Goal: Complete application form: Complete application form

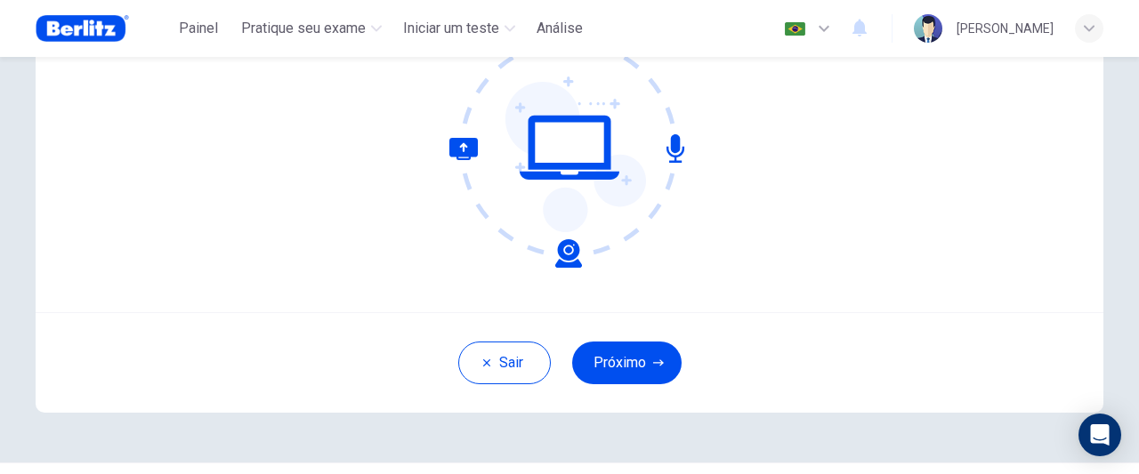
scroll to position [249, 0]
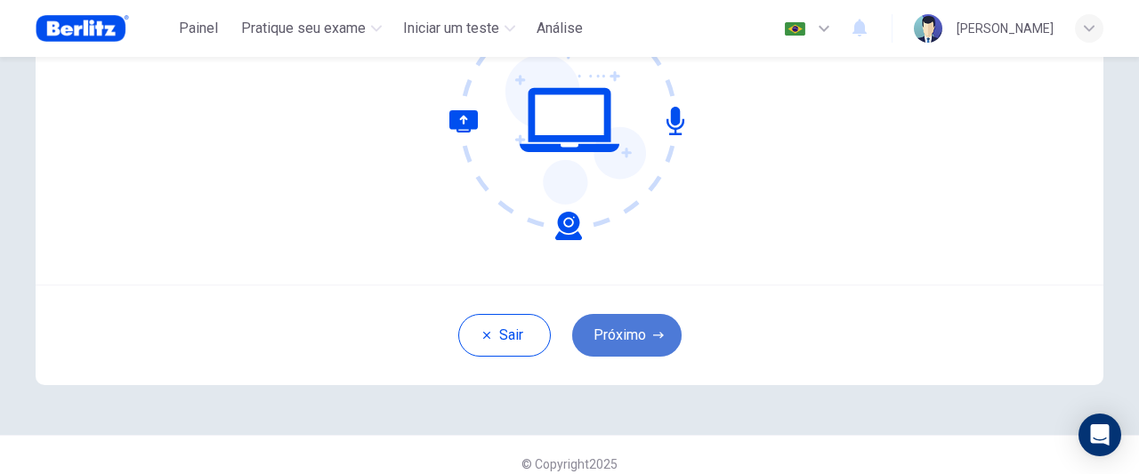
click at [636, 337] on button "Próximo" at bounding box center [626, 335] width 109 height 43
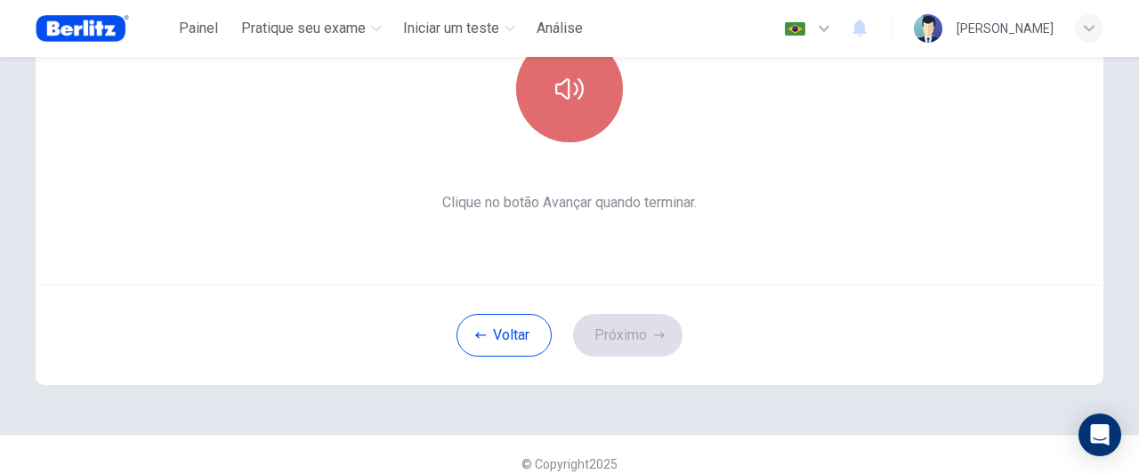
click at [584, 117] on button "button" at bounding box center [569, 89] width 107 height 107
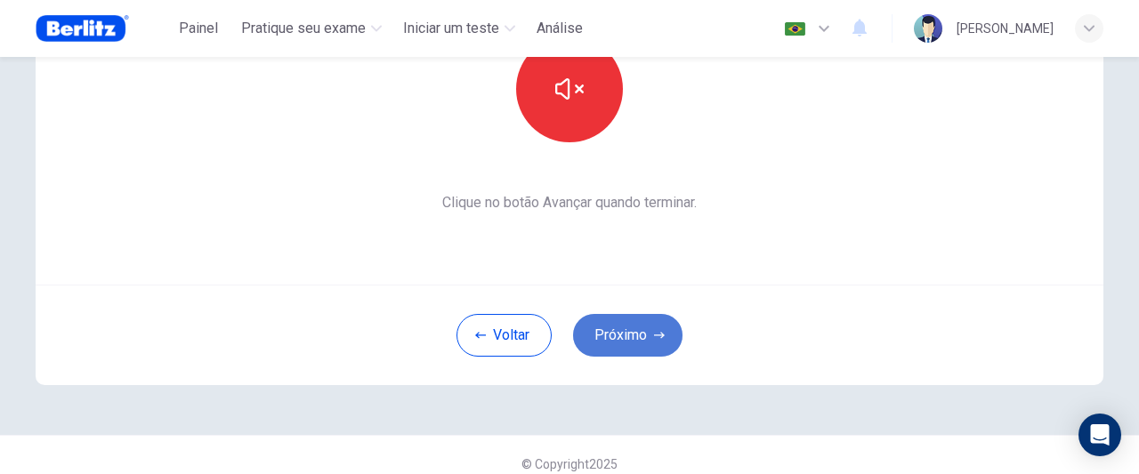
click at [607, 336] on button "Próximo" at bounding box center [627, 335] width 109 height 43
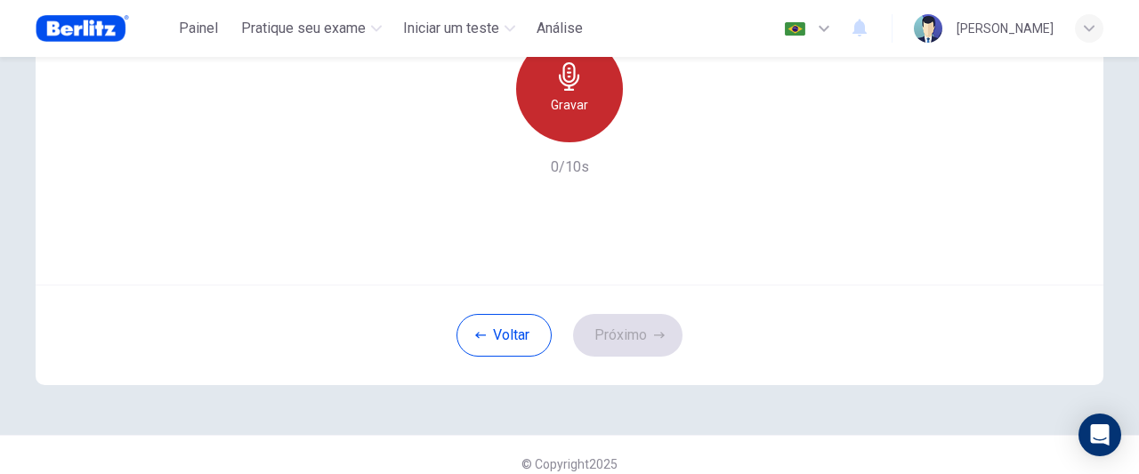
click at [563, 127] on div "Gravar" at bounding box center [569, 89] width 107 height 107
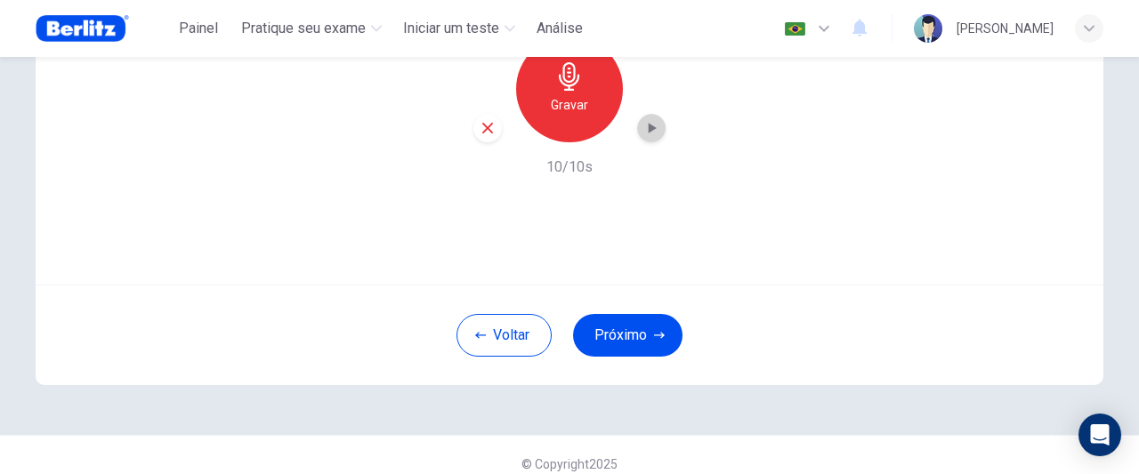
click at [649, 132] on icon "button" at bounding box center [653, 128] width 8 height 11
click at [618, 331] on button "Próximo" at bounding box center [627, 335] width 109 height 43
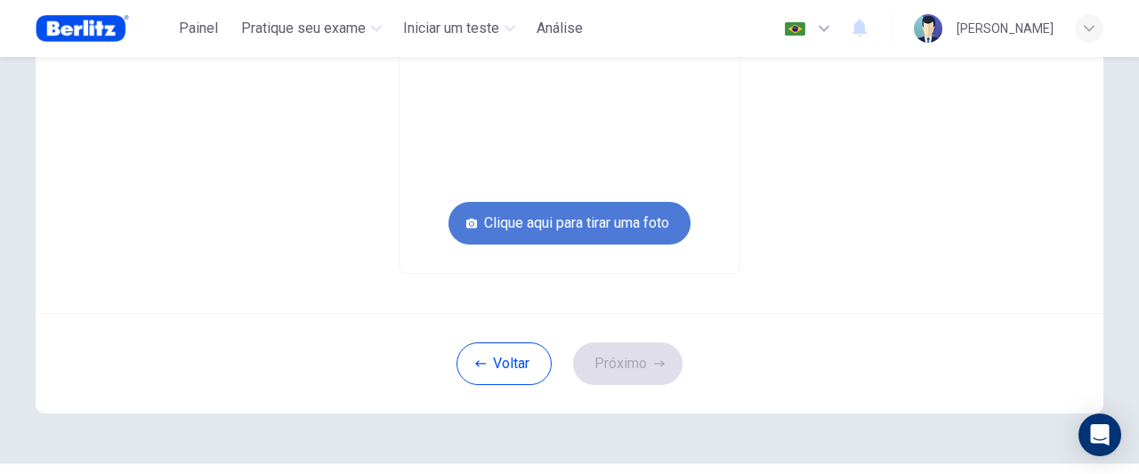
click at [590, 222] on button "Clique aqui para tirar uma foto" at bounding box center [570, 223] width 242 height 43
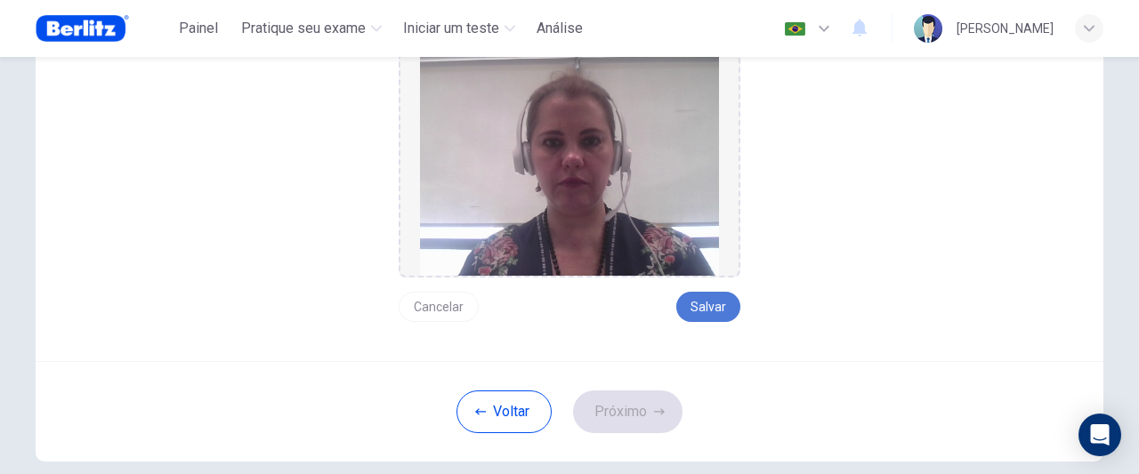
click at [696, 302] on button "Salvar" at bounding box center [708, 307] width 64 height 30
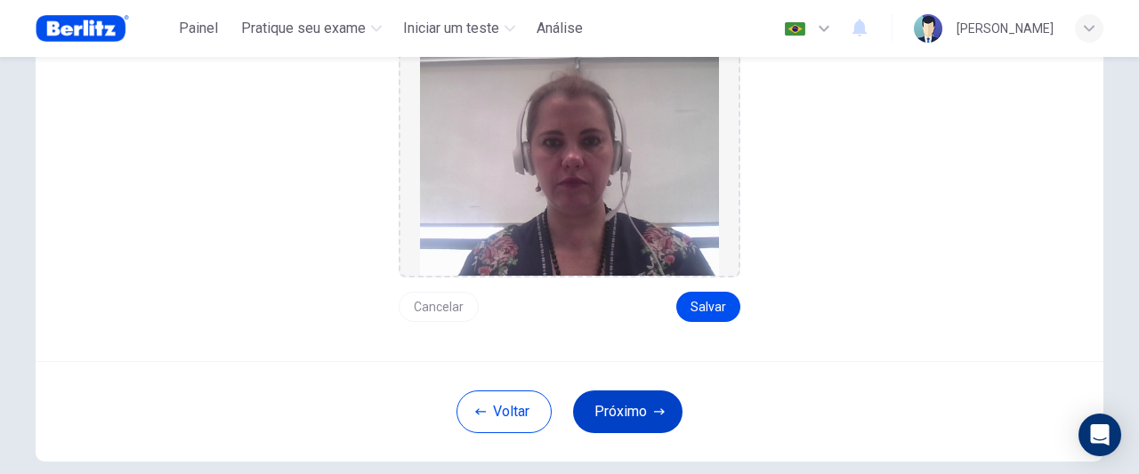
click at [641, 410] on button "Próximo" at bounding box center [627, 412] width 109 height 43
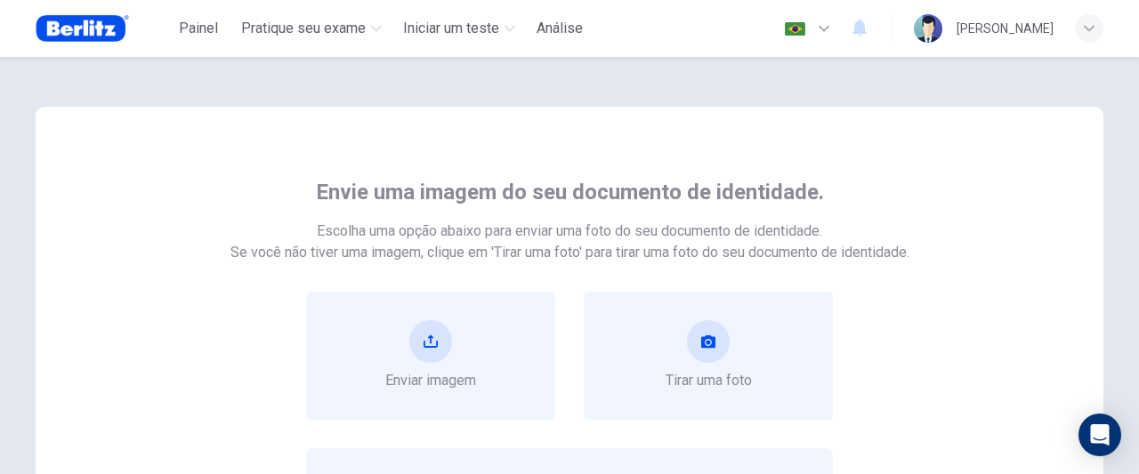
scroll to position [0, 0]
click at [450, 331] on div "Enviar imagem" at bounding box center [430, 355] width 91 height 71
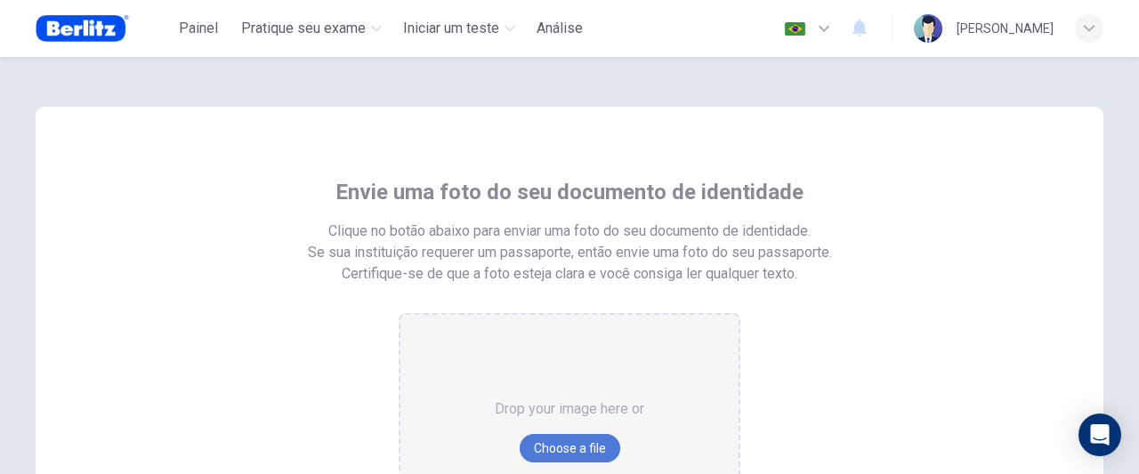
click at [556, 441] on button "Choose a file" at bounding box center [570, 448] width 101 height 28
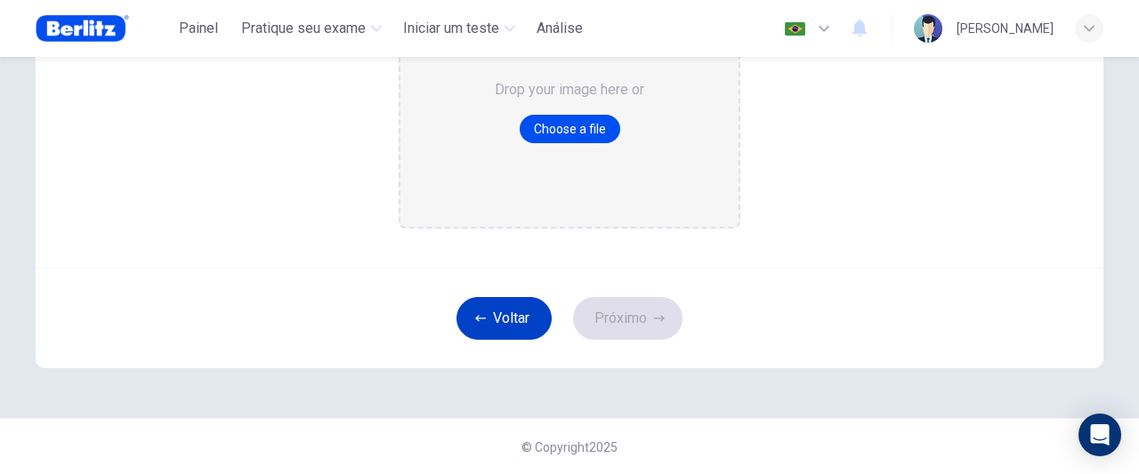
click at [522, 303] on button "Voltar" at bounding box center [504, 318] width 95 height 43
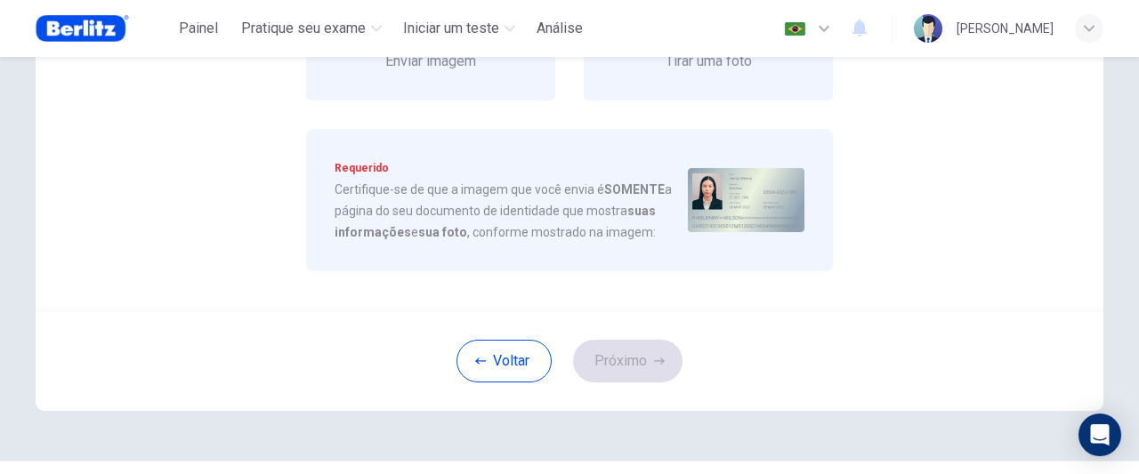
click at [792, 81] on div "Tirar uma foto" at bounding box center [708, 36] width 249 height 128
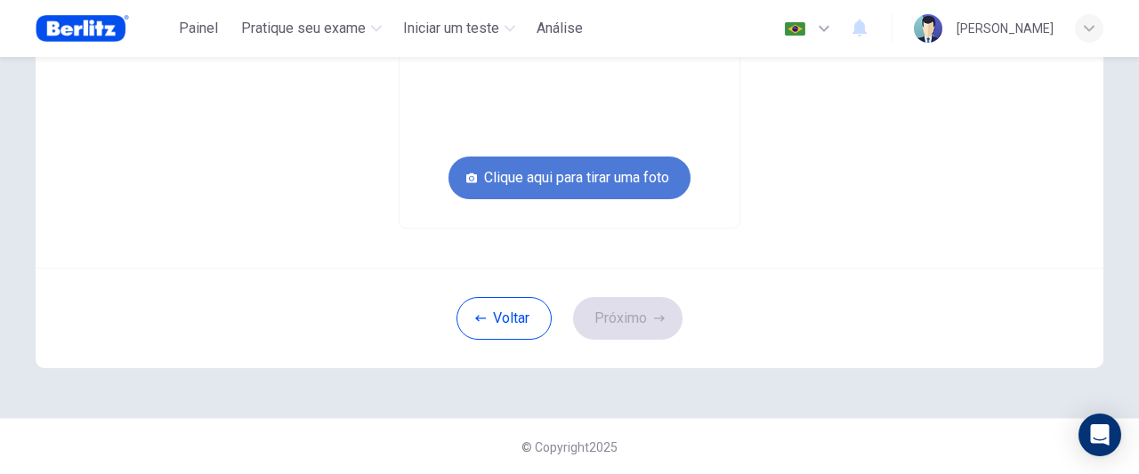
click at [630, 188] on button "Clique aqui para tirar uma foto" at bounding box center [570, 178] width 242 height 43
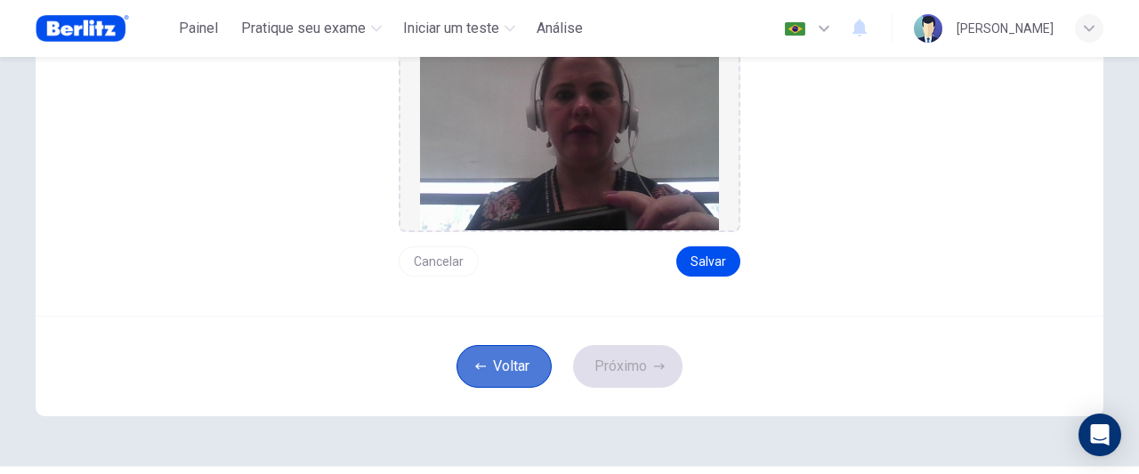
click at [508, 366] on button "Voltar" at bounding box center [504, 366] width 95 height 43
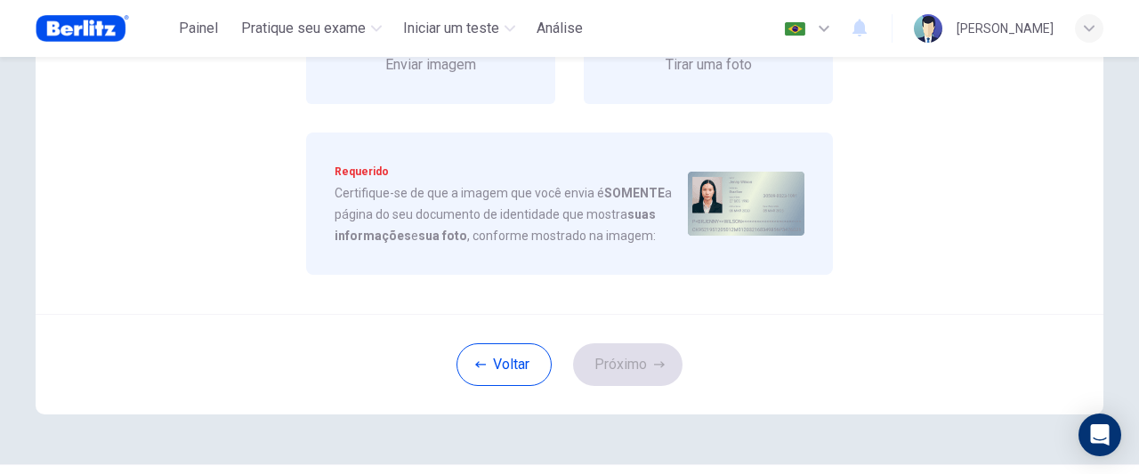
click at [755, 74] on div "Tirar uma foto" at bounding box center [708, 40] width 249 height 128
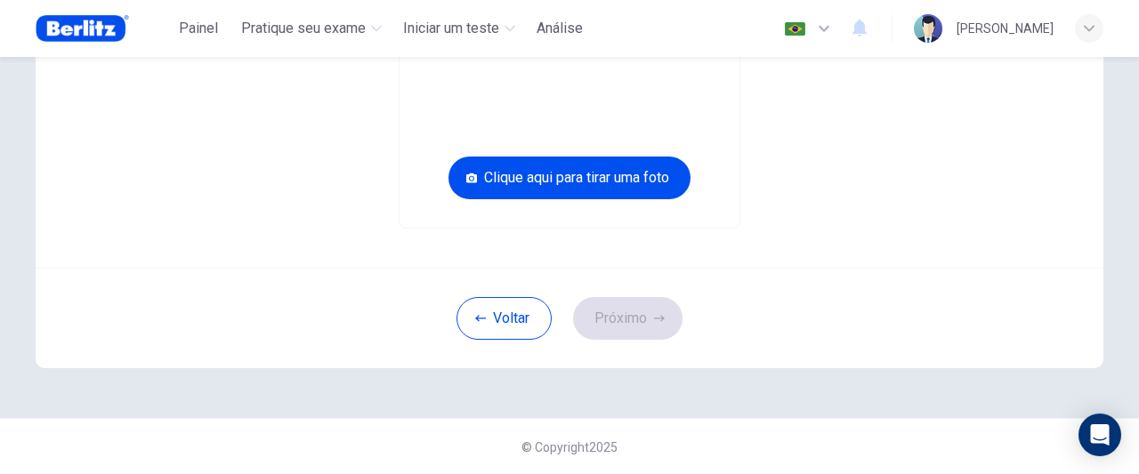
scroll to position [0, 0]
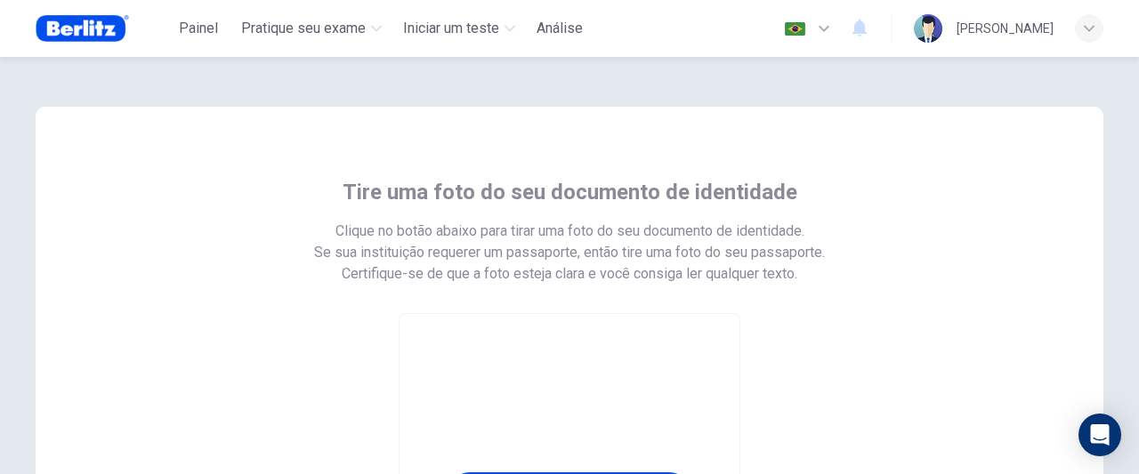
click at [1130, 373] on div "Tire uma foto do seu documento de identidade Clique no botão abaixo para tirar …" at bounding box center [569, 265] width 1139 height 417
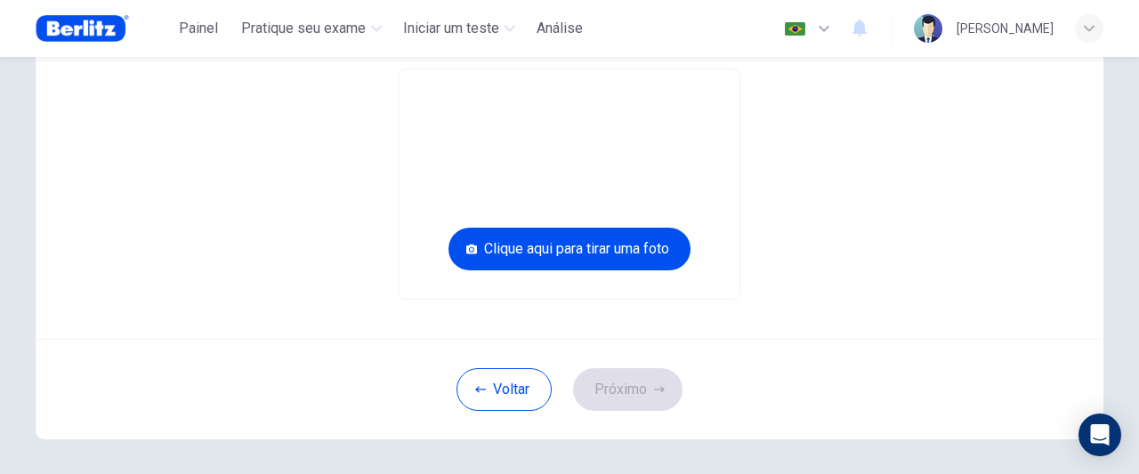
scroll to position [209, 0]
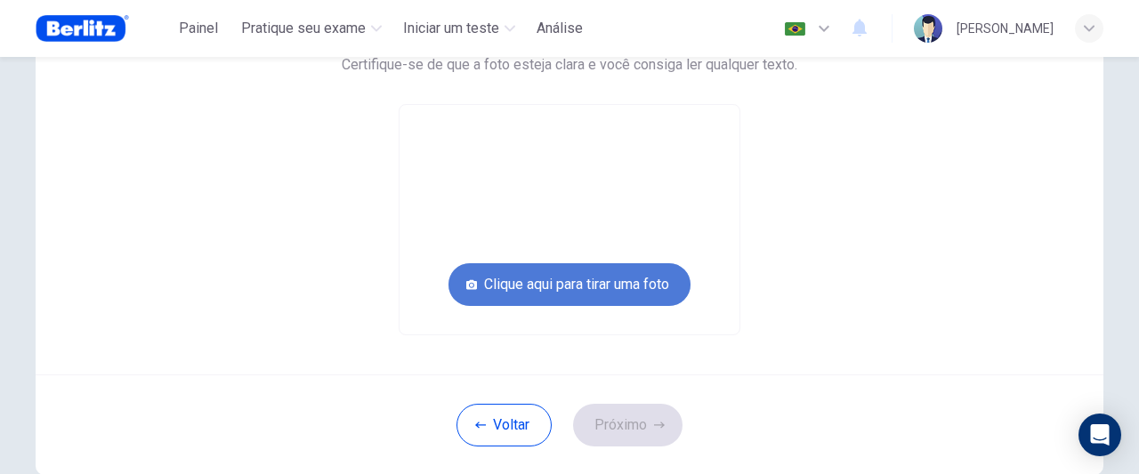
click at [615, 275] on button "Clique aqui para tirar uma foto" at bounding box center [570, 284] width 242 height 43
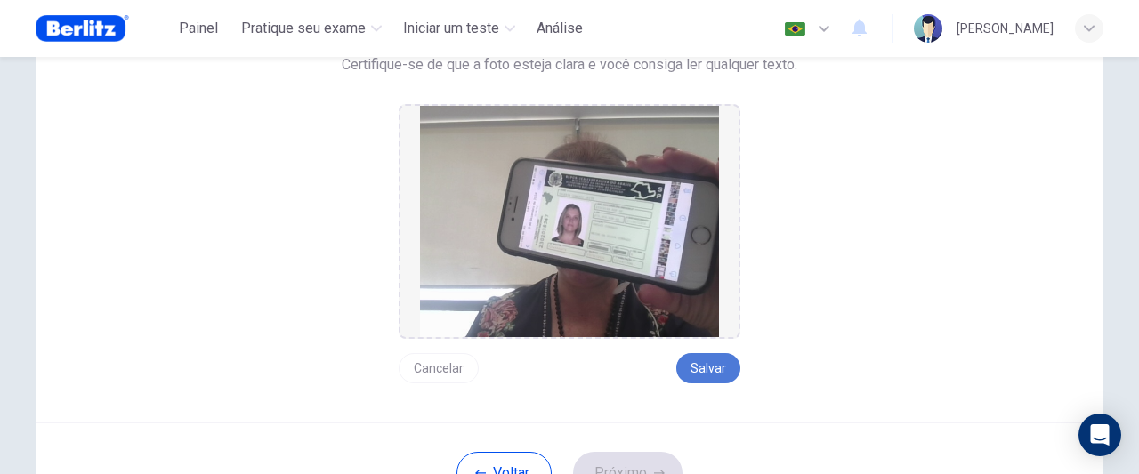
click at [696, 369] on button "Salvar" at bounding box center [708, 368] width 64 height 30
click at [639, 459] on button "Próximo" at bounding box center [627, 473] width 109 height 43
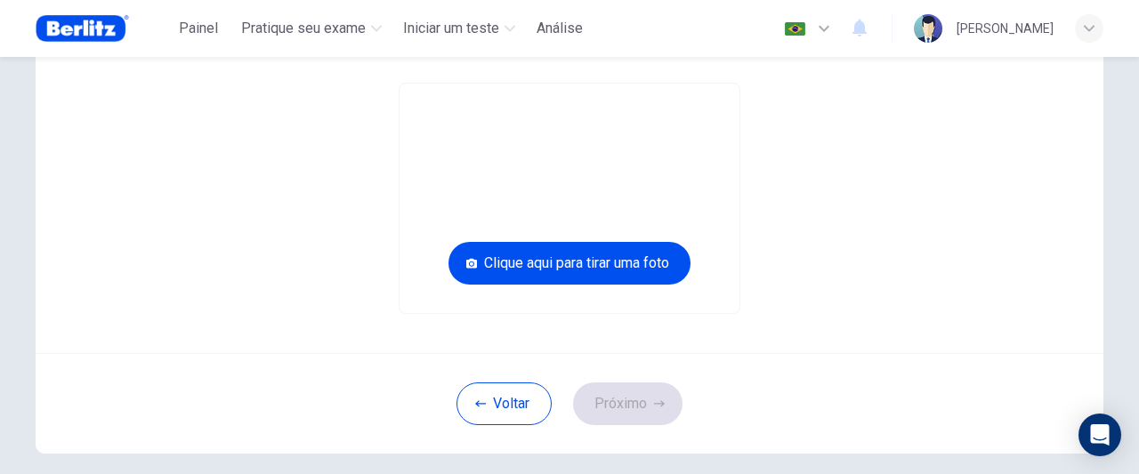
click at [890, 424] on div "Voltar Próximo" at bounding box center [570, 403] width 1068 height 101
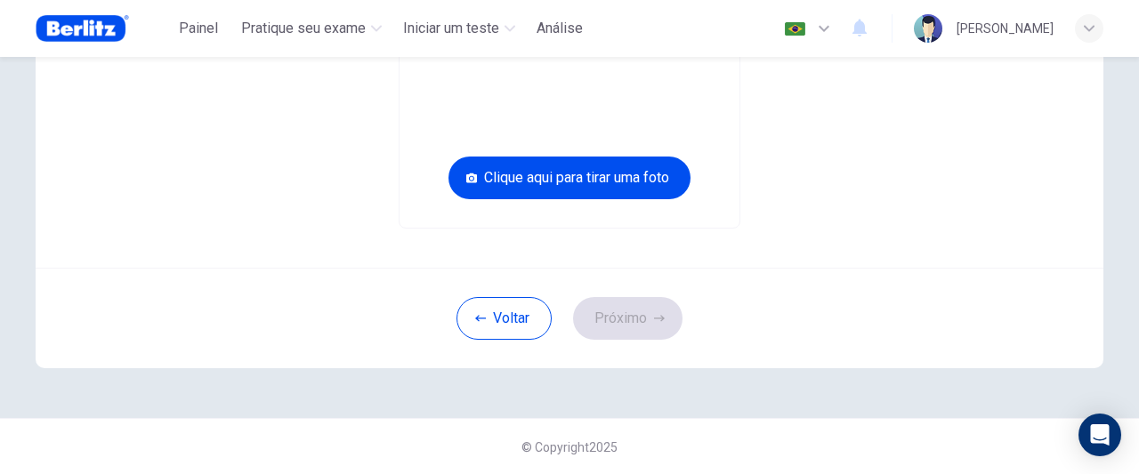
scroll to position [259, 0]
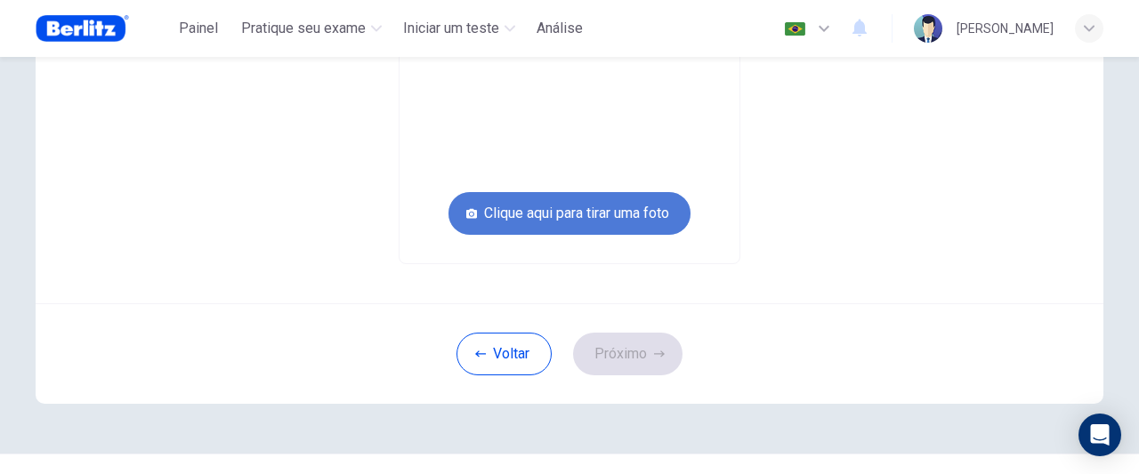
click at [619, 207] on button "Clique aqui para tirar uma foto" at bounding box center [570, 213] width 242 height 43
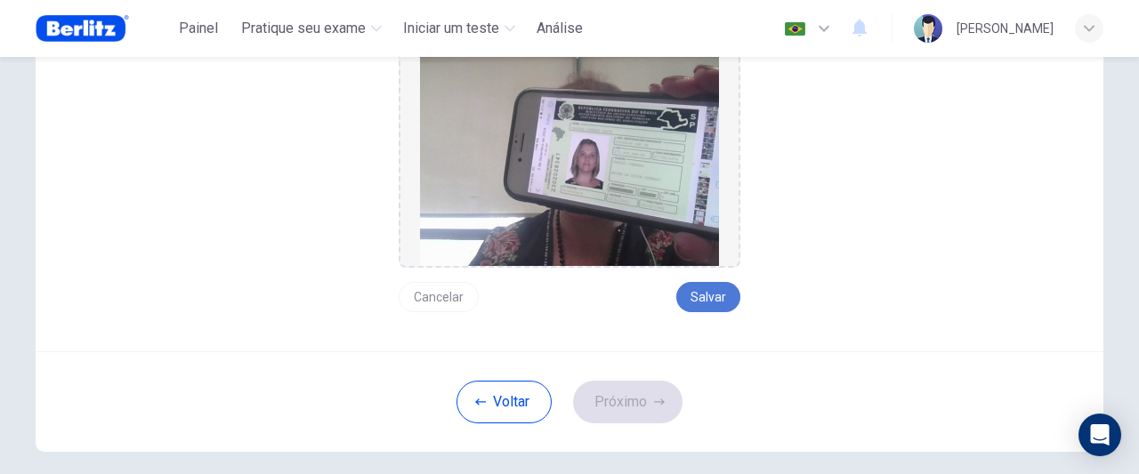
click at [721, 298] on button "Salvar" at bounding box center [708, 297] width 64 height 30
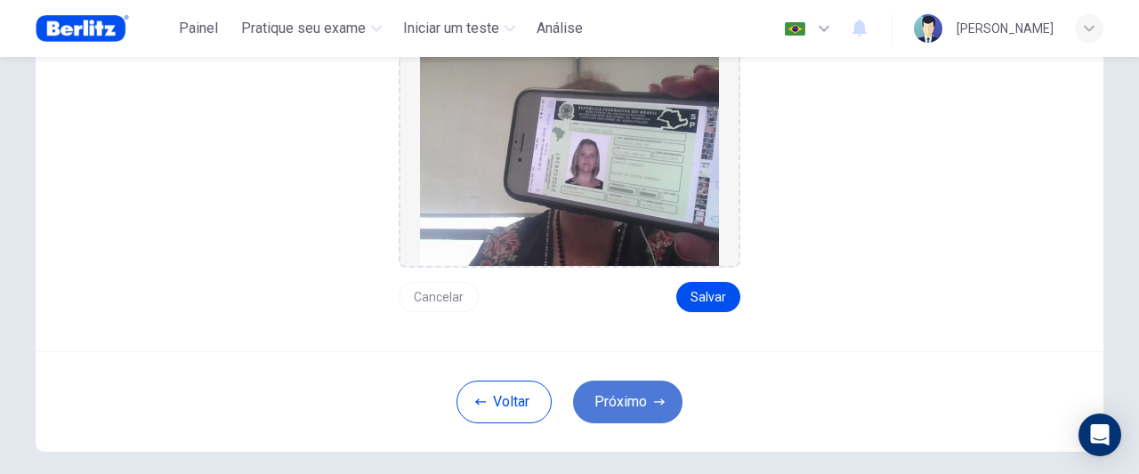
click at [641, 409] on button "Próximo" at bounding box center [627, 402] width 109 height 43
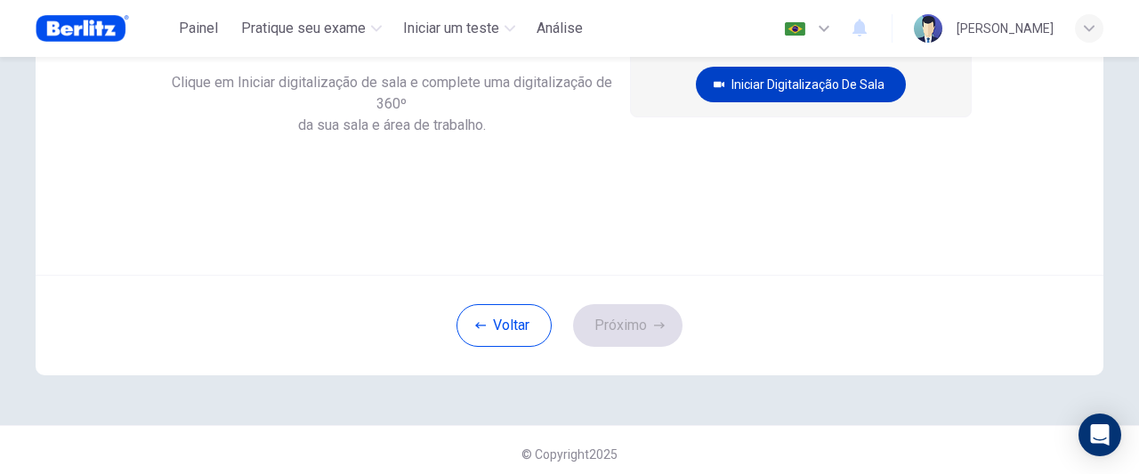
click at [797, 85] on button "Iniciar digitalização de sala" at bounding box center [801, 85] width 210 height 36
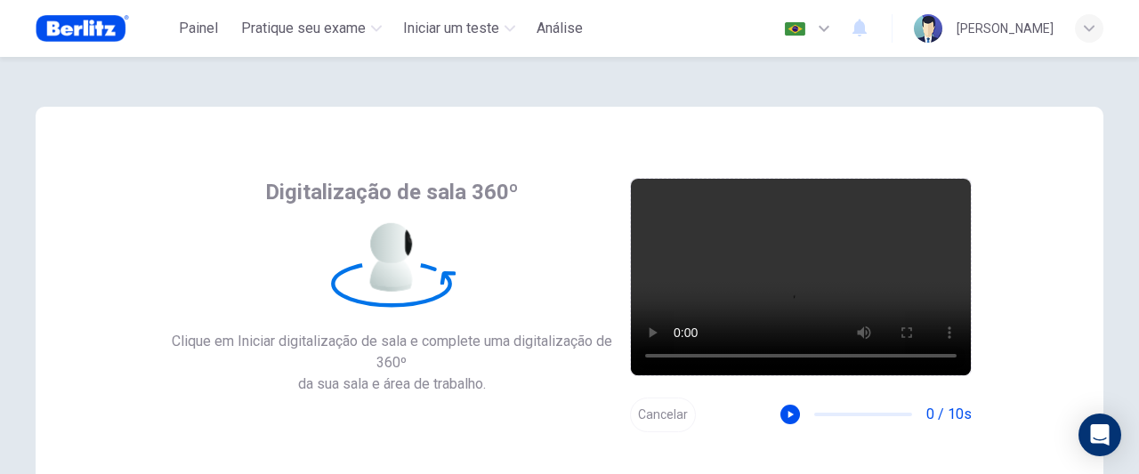
scroll to position [266, 0]
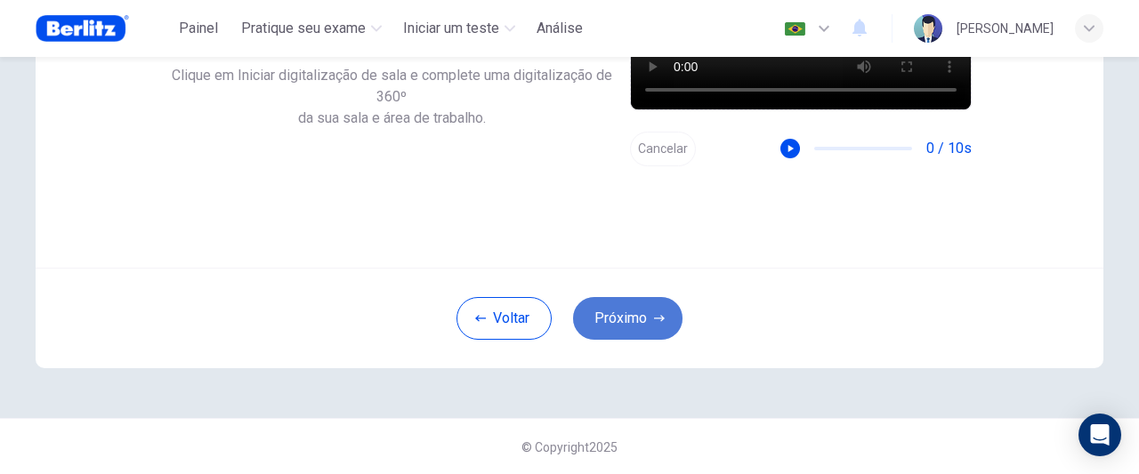
click at [611, 324] on button "Próximo" at bounding box center [627, 318] width 109 height 43
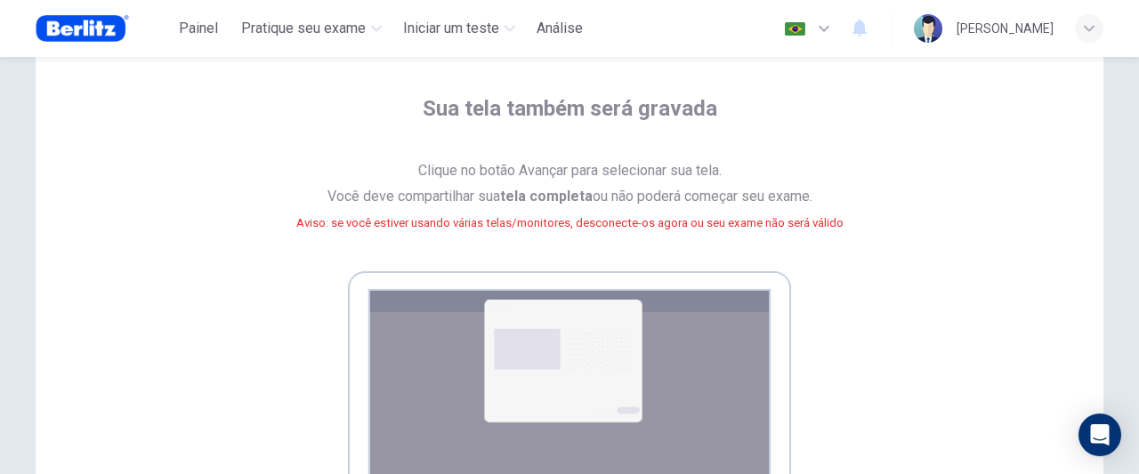
scroll to position [450, 0]
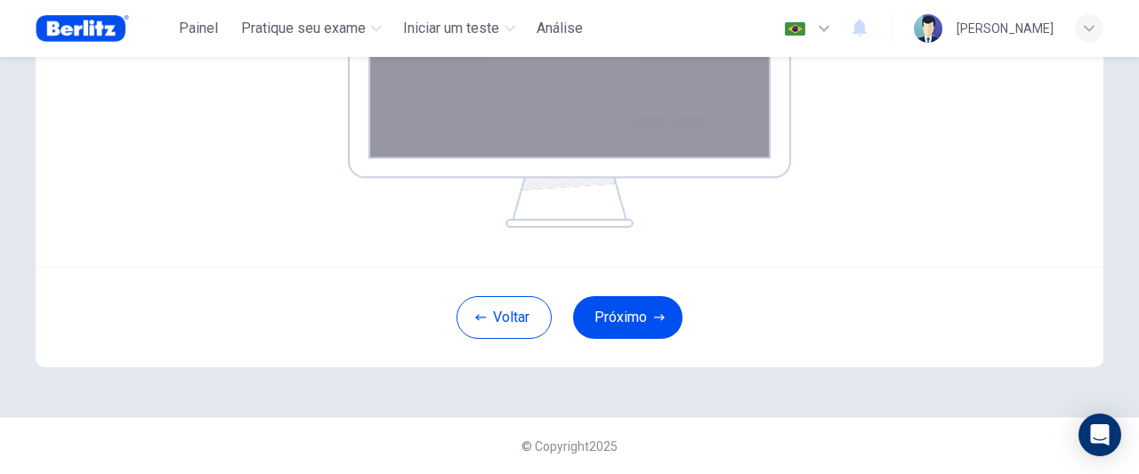
click at [659, 126] on img at bounding box center [569, 67] width 443 height 322
click at [621, 320] on button "Próximo" at bounding box center [627, 317] width 109 height 43
click at [620, 314] on button "Próximo" at bounding box center [627, 317] width 109 height 43
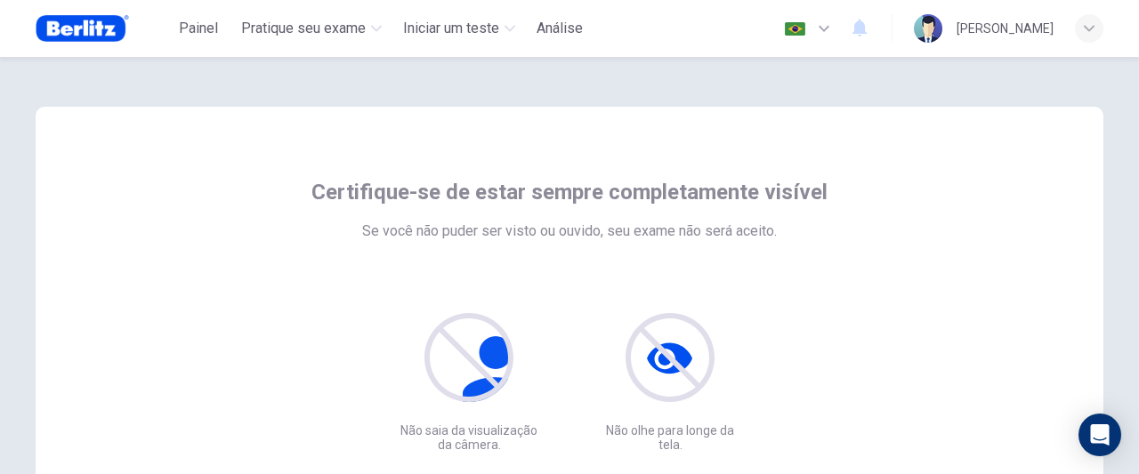
scroll to position [266, 0]
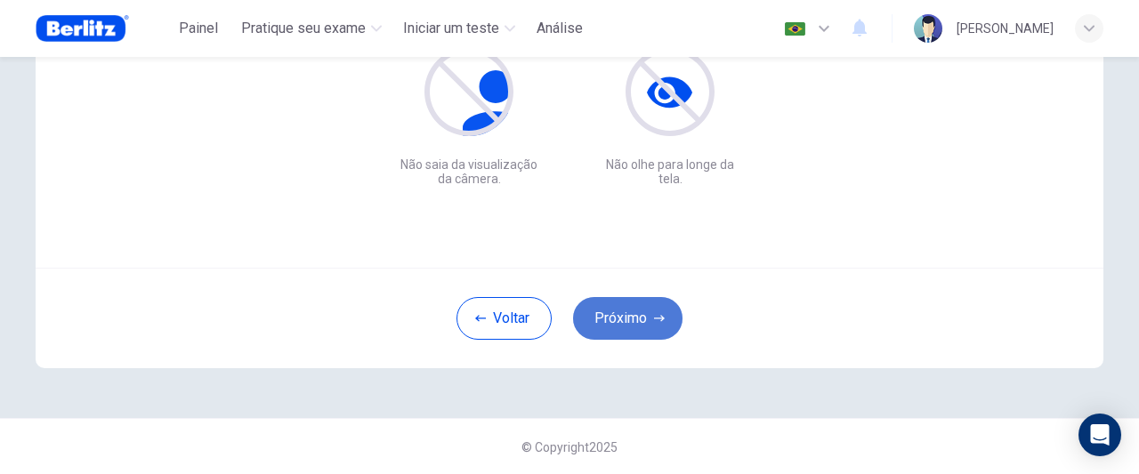
click at [620, 317] on button "Próximo" at bounding box center [627, 318] width 109 height 43
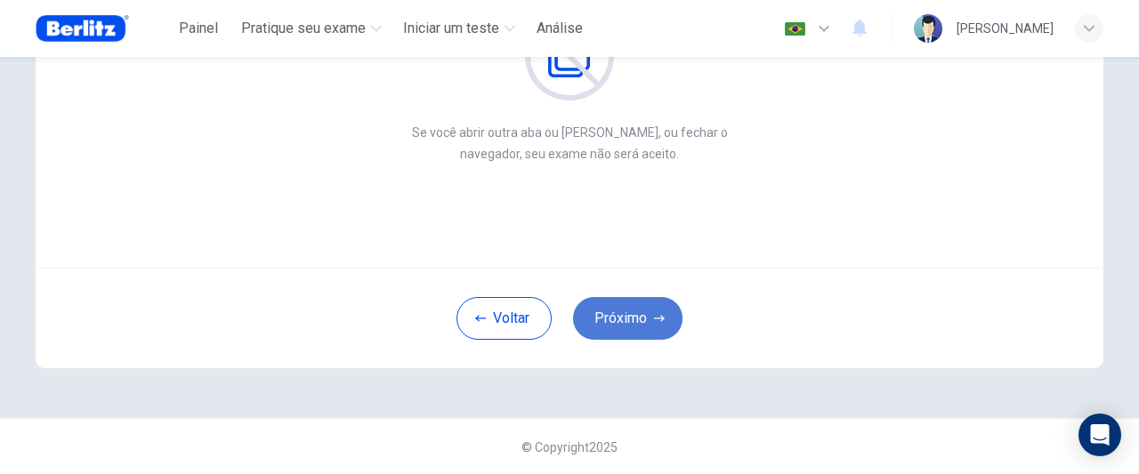
click at [620, 317] on button "Próximo" at bounding box center [627, 318] width 109 height 43
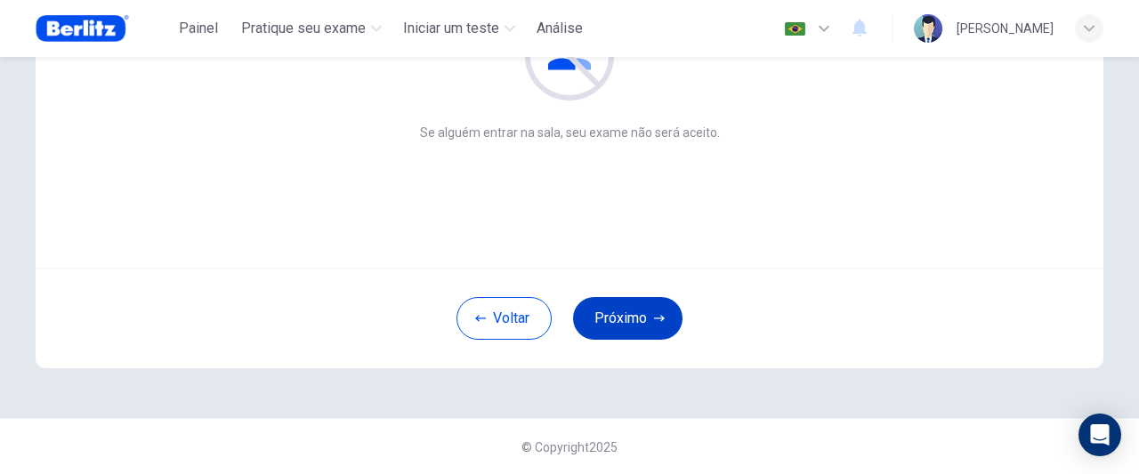
click at [620, 317] on button "Próximo" at bounding box center [627, 318] width 109 height 43
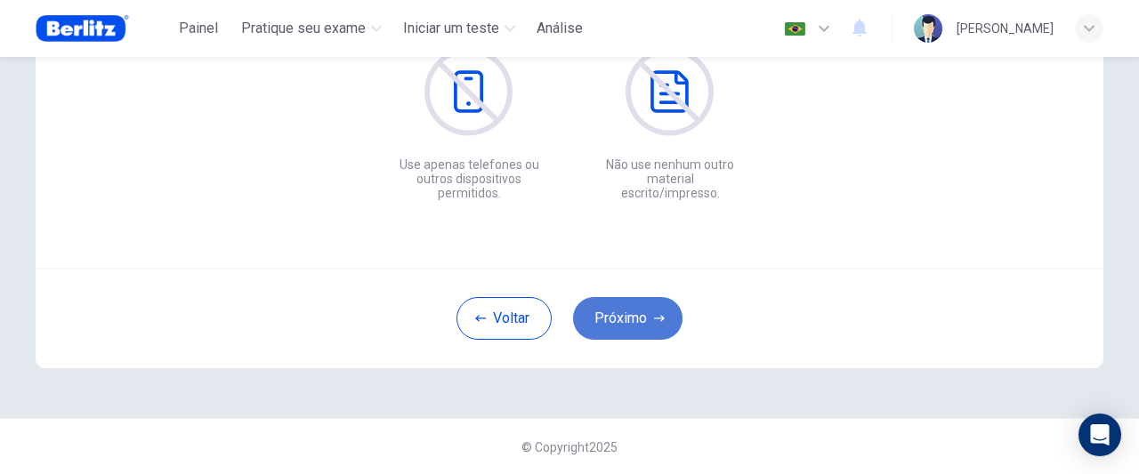
click at [620, 317] on button "Próximo" at bounding box center [627, 318] width 109 height 43
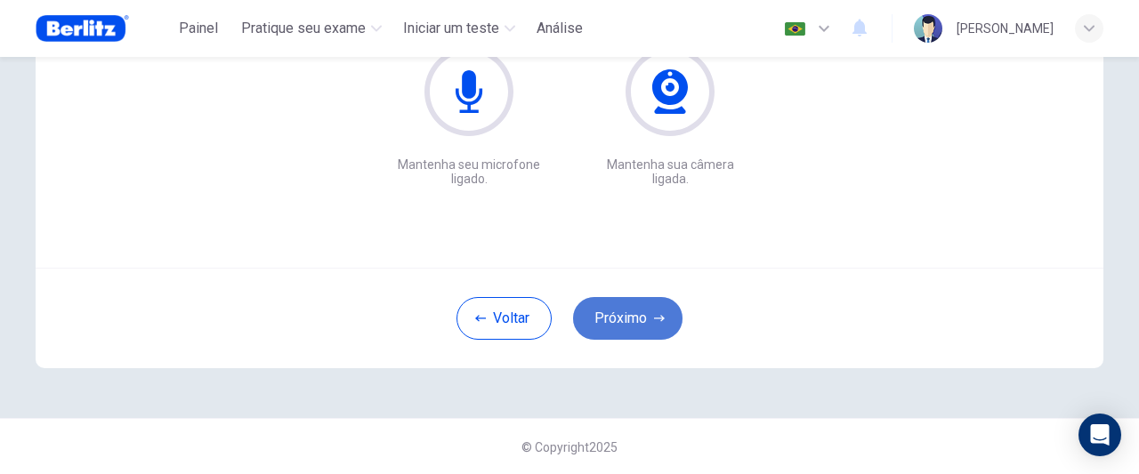
click at [620, 317] on button "Próximo" at bounding box center [627, 318] width 109 height 43
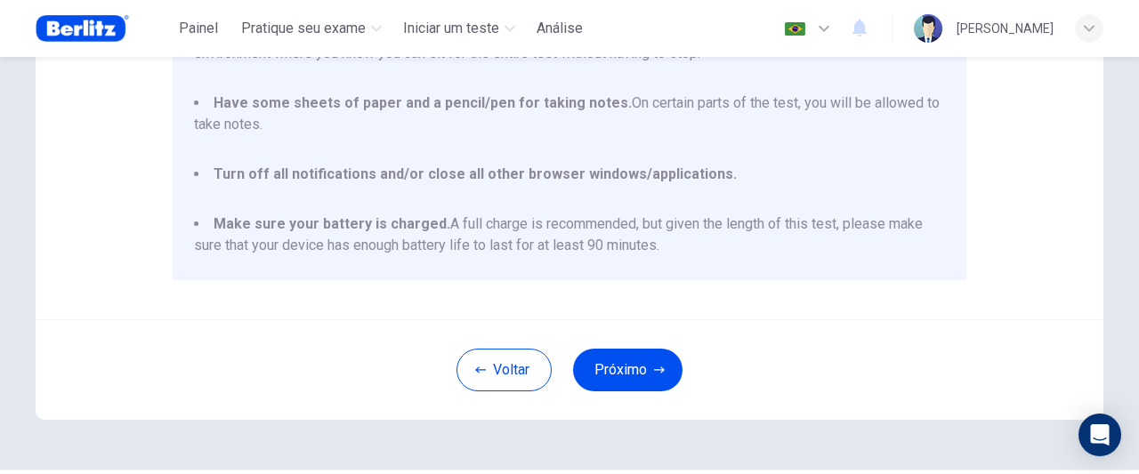
scroll to position [25, 0]
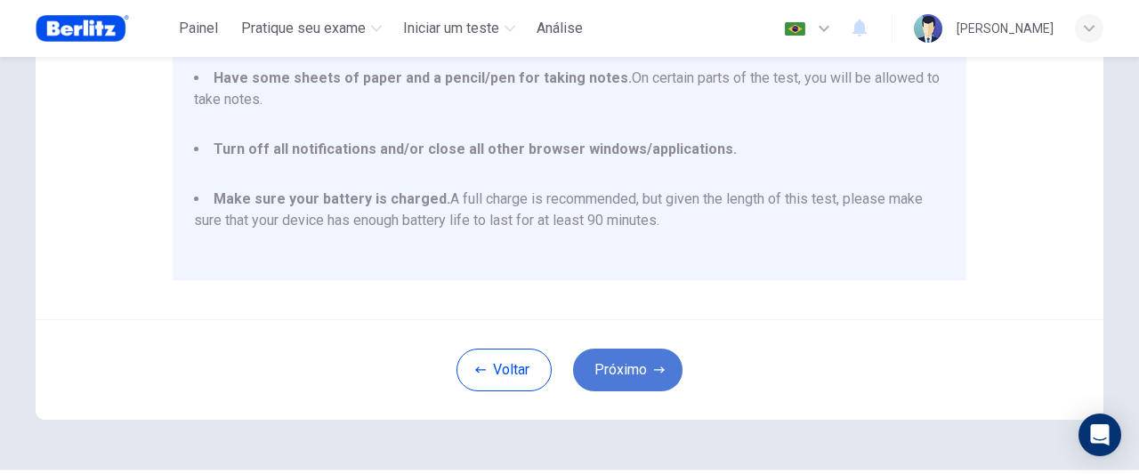
click at [620, 369] on button "Próximo" at bounding box center [627, 370] width 109 height 43
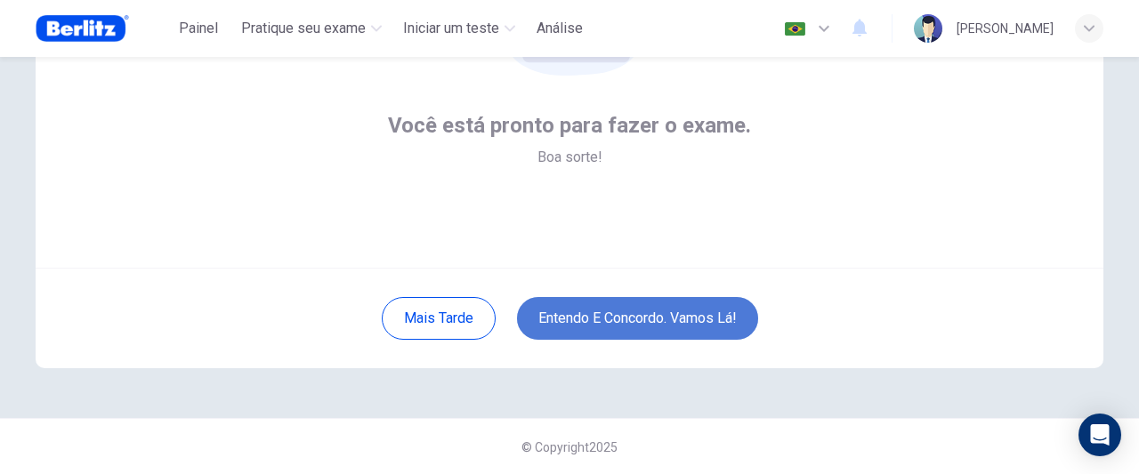
click at [652, 320] on button "Entendo e concordo. Vamos lá!" at bounding box center [637, 318] width 241 height 43
